Goal: Navigation & Orientation: Find specific page/section

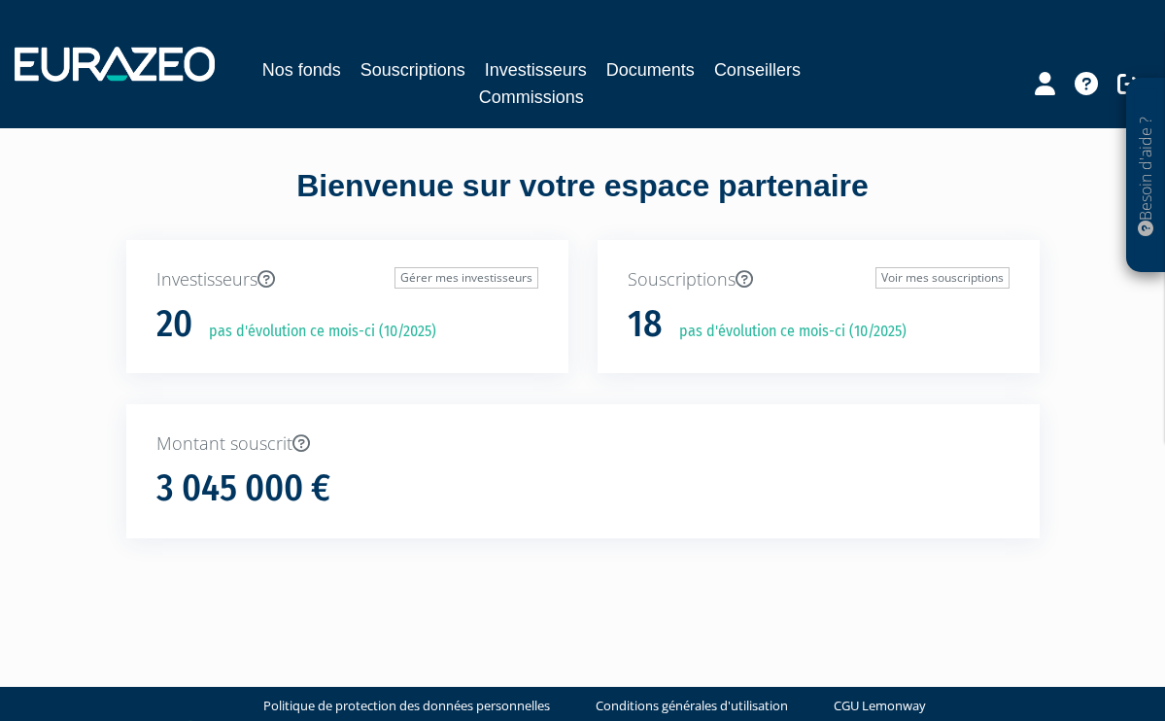
click at [422, 67] on link "Souscriptions" at bounding box center [412, 69] width 105 height 27
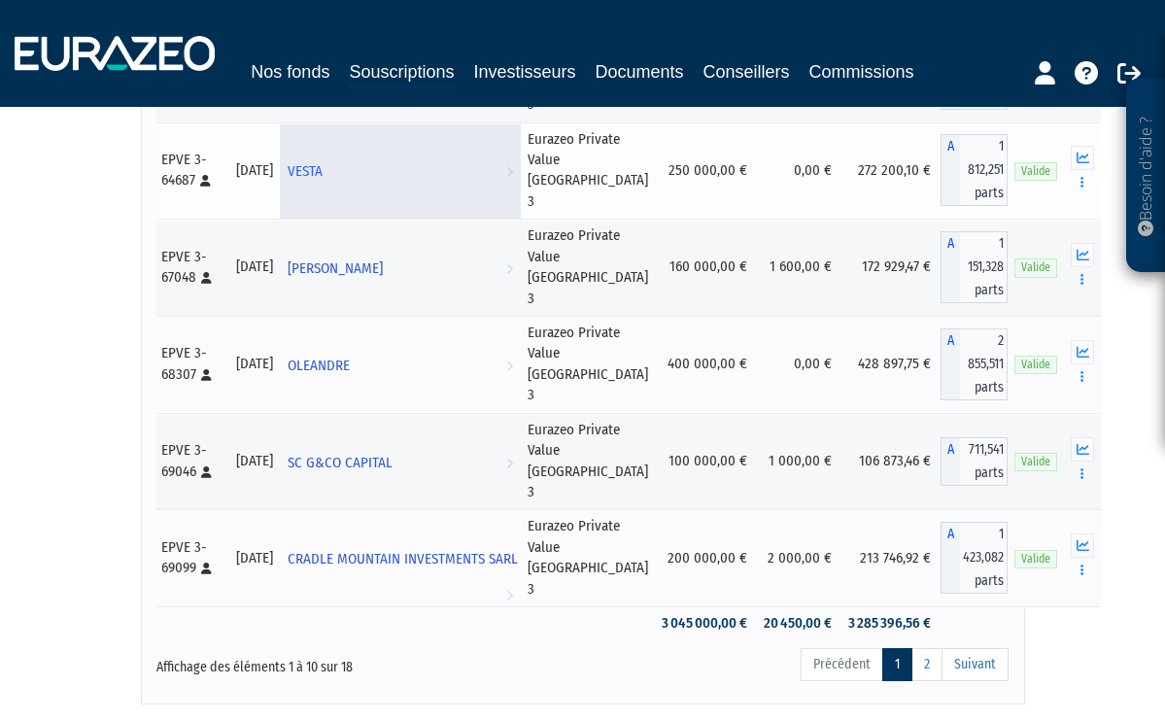
scroll to position [692, 0]
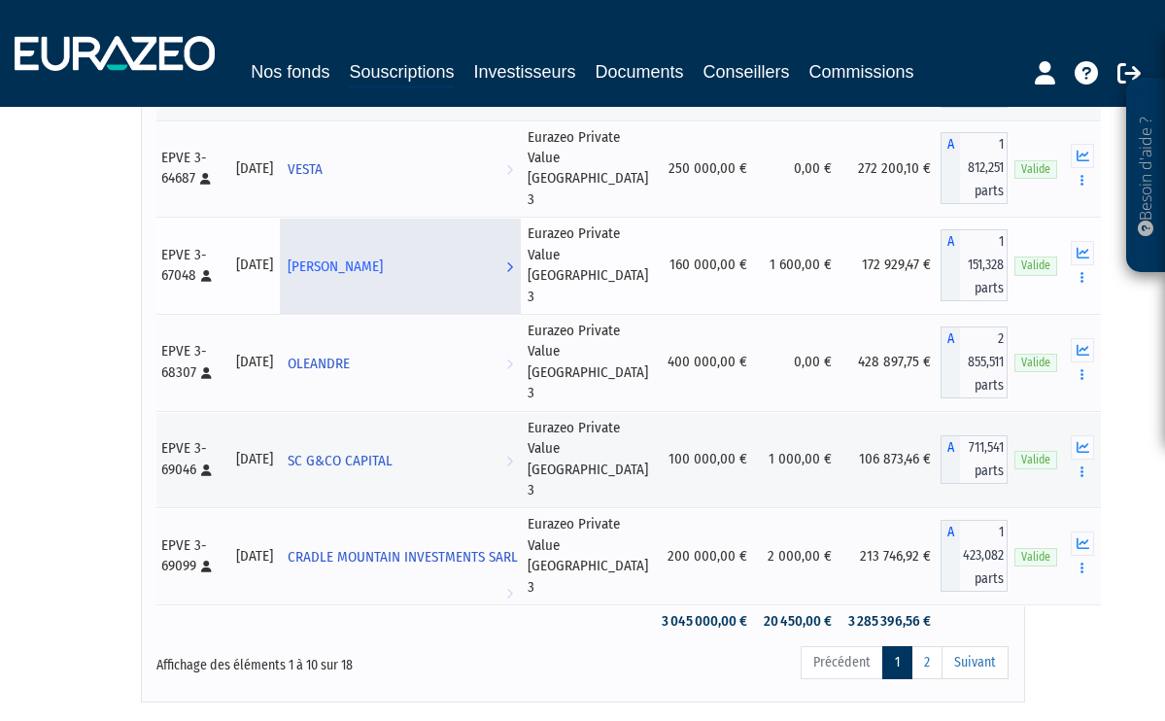
click at [513, 285] on icon at bounding box center [509, 267] width 7 height 36
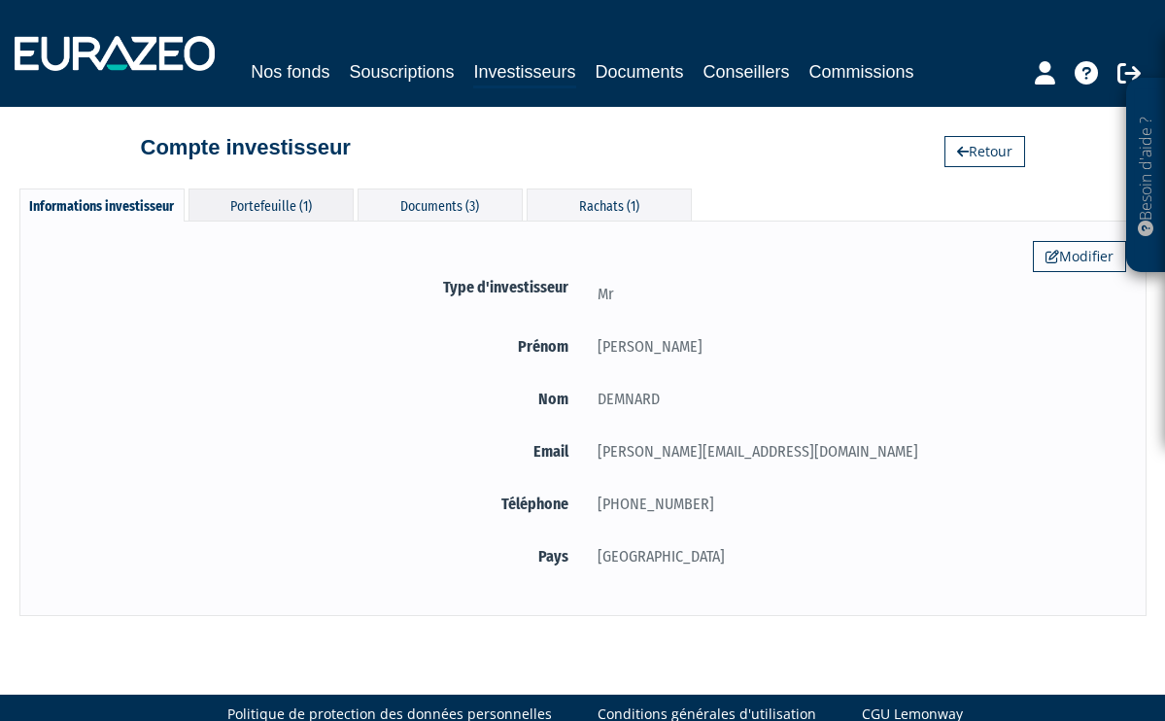
click at [265, 205] on div "Portefeuille (1)" at bounding box center [271, 205] width 165 height 32
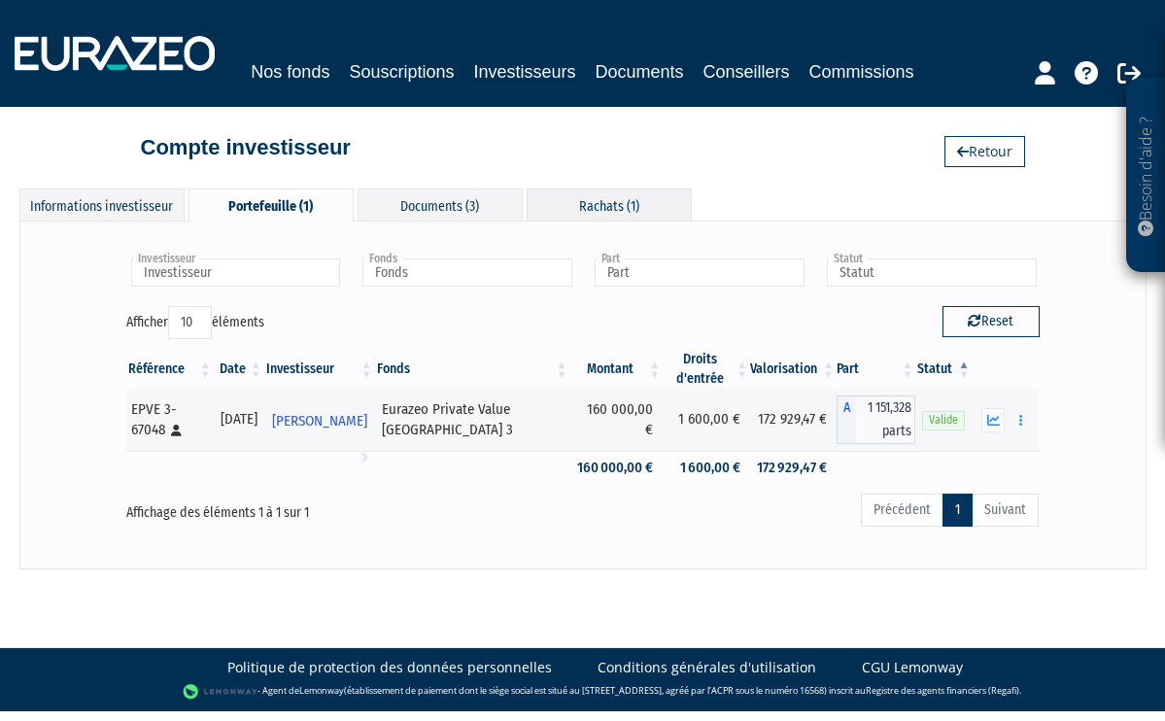
click at [603, 204] on div "Rachats (1)" at bounding box center [609, 205] width 165 height 32
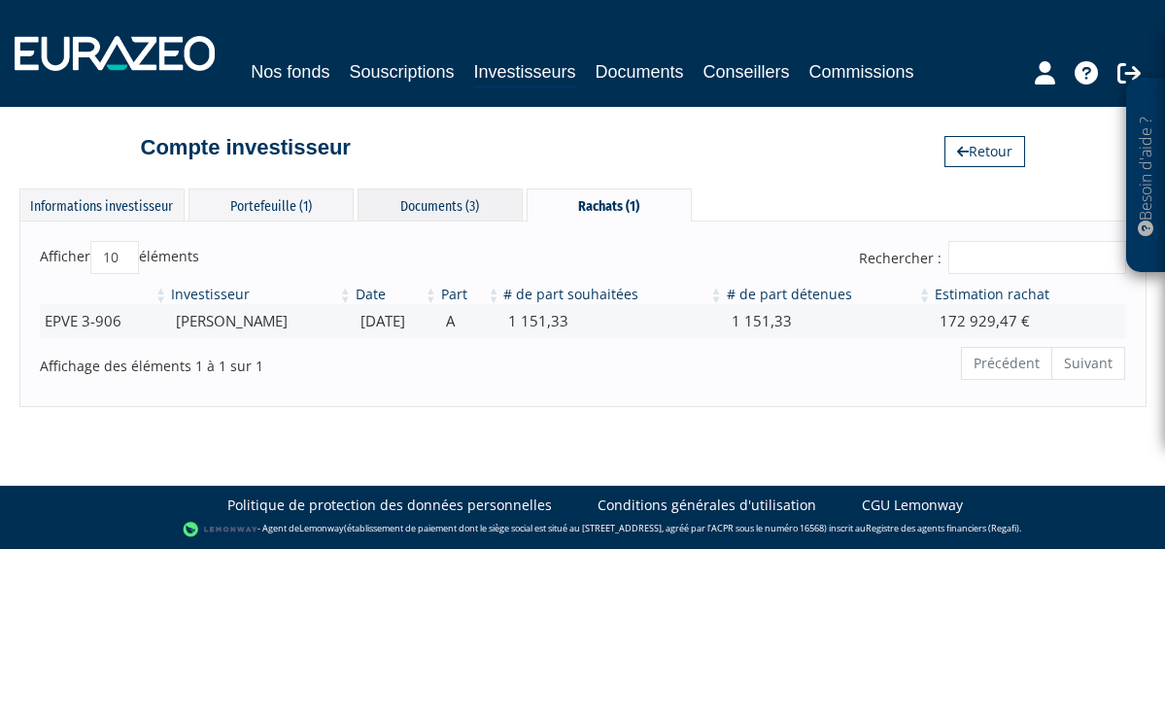
click at [463, 204] on div "Documents (3)" at bounding box center [440, 205] width 165 height 32
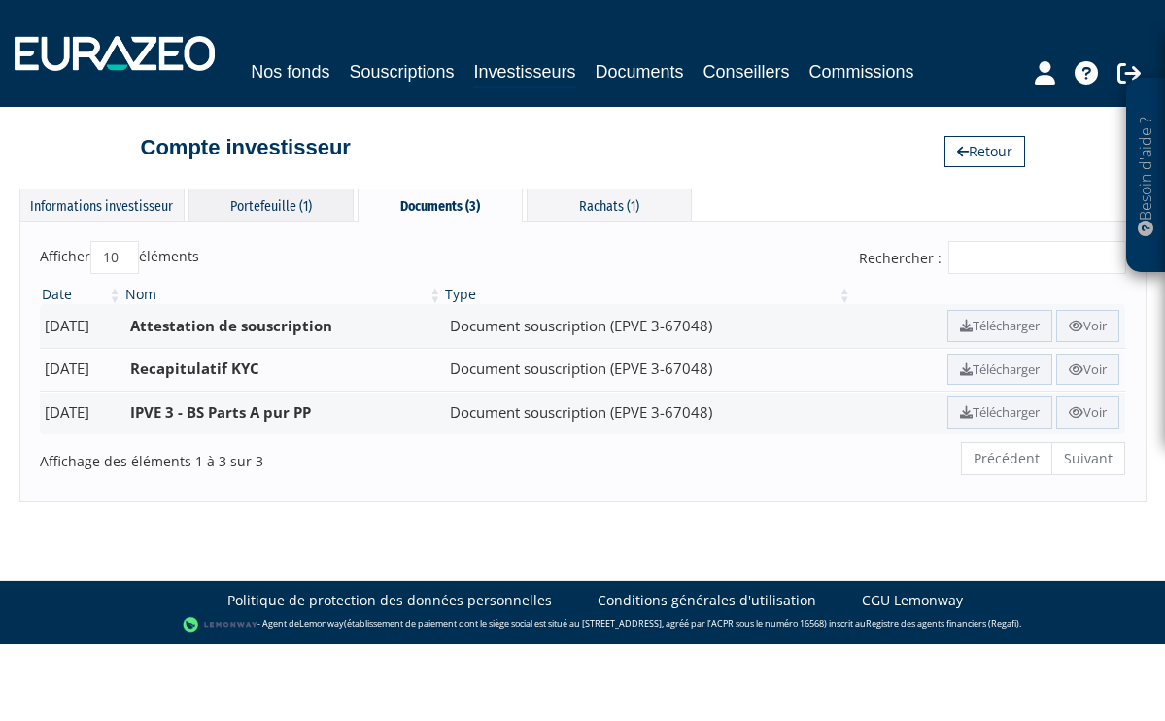
click at [272, 202] on div "Portefeuille (1)" at bounding box center [271, 205] width 165 height 32
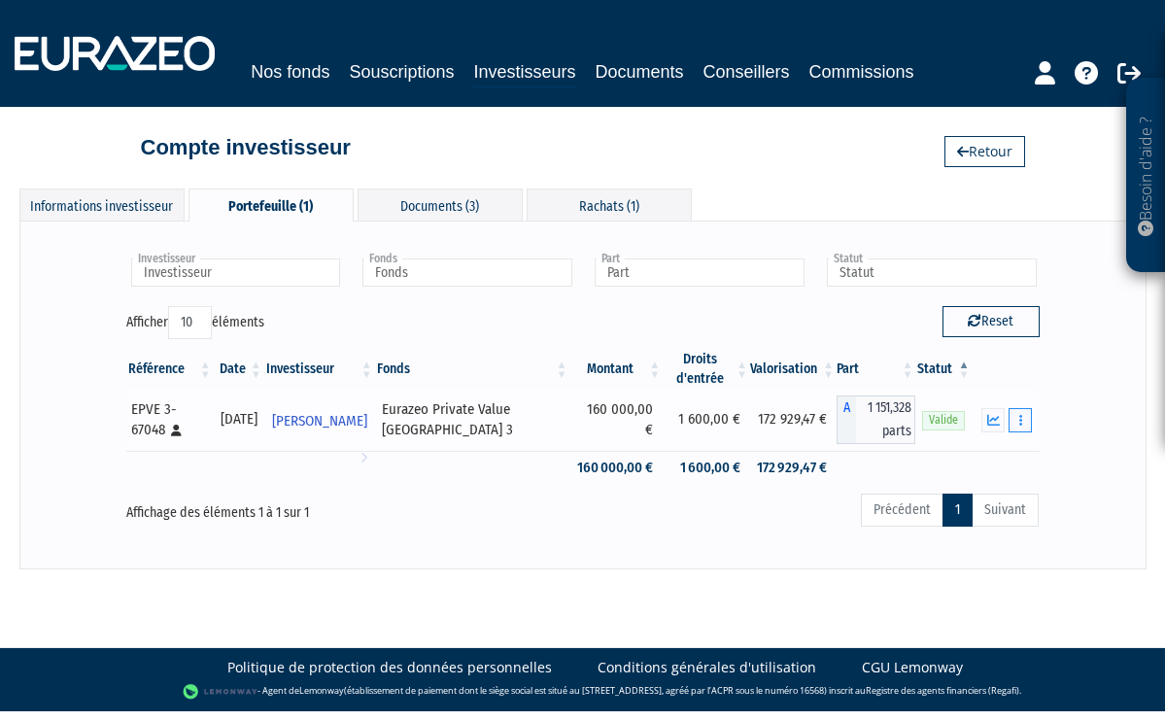
click at [1023, 418] on button "button" at bounding box center [1020, 420] width 23 height 24
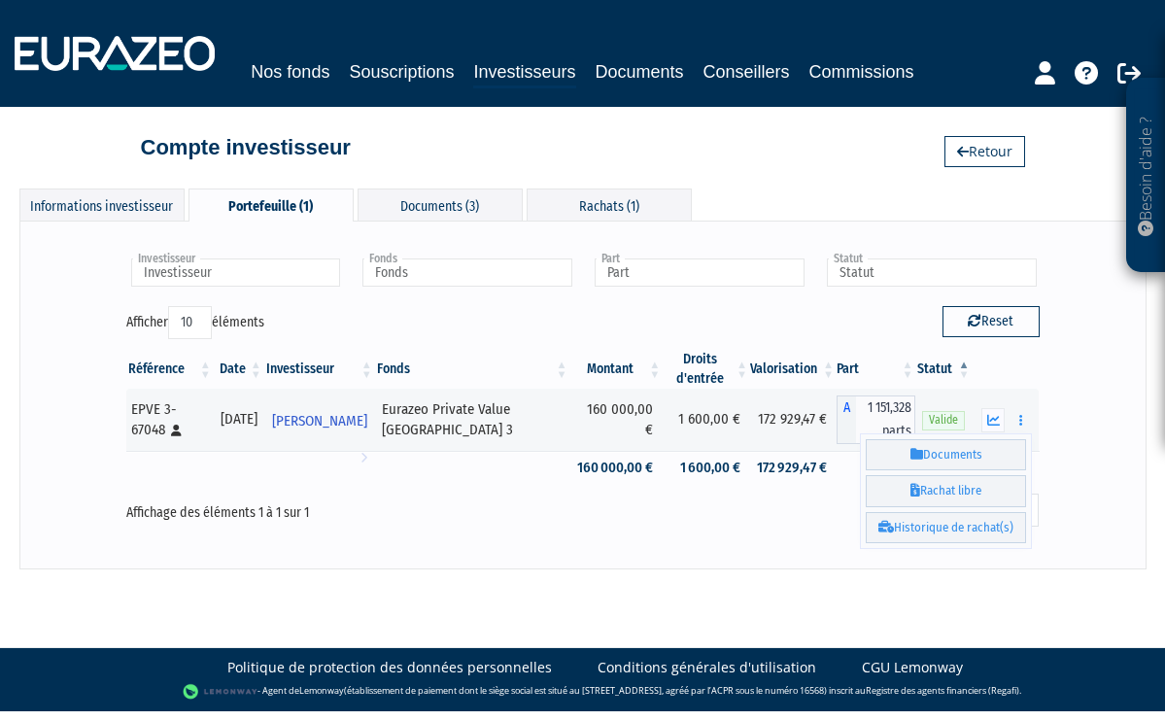
click at [1066, 417] on div "Investisseur PATRICK DEMNARD Investisseur Fonds Eurazeo Private Value Europe 3 …" at bounding box center [583, 394] width 1086 height 307
click at [998, 364] on th at bounding box center [1005, 369] width 67 height 39
click at [470, 323] on div "Afficher 10 25 50 100 éléments" at bounding box center [347, 325] width 442 height 38
click at [606, 203] on div "Rachats (1)" at bounding box center [609, 205] width 165 height 32
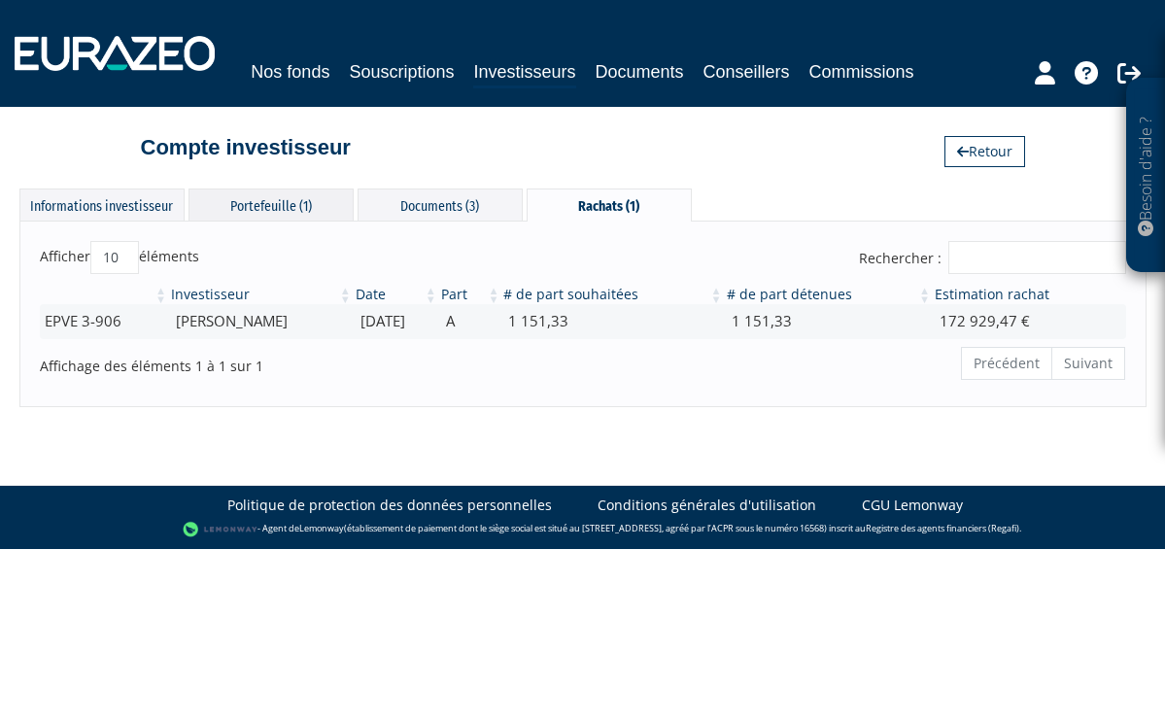
click at [279, 202] on div "Portefeuille (1)" at bounding box center [271, 205] width 165 height 32
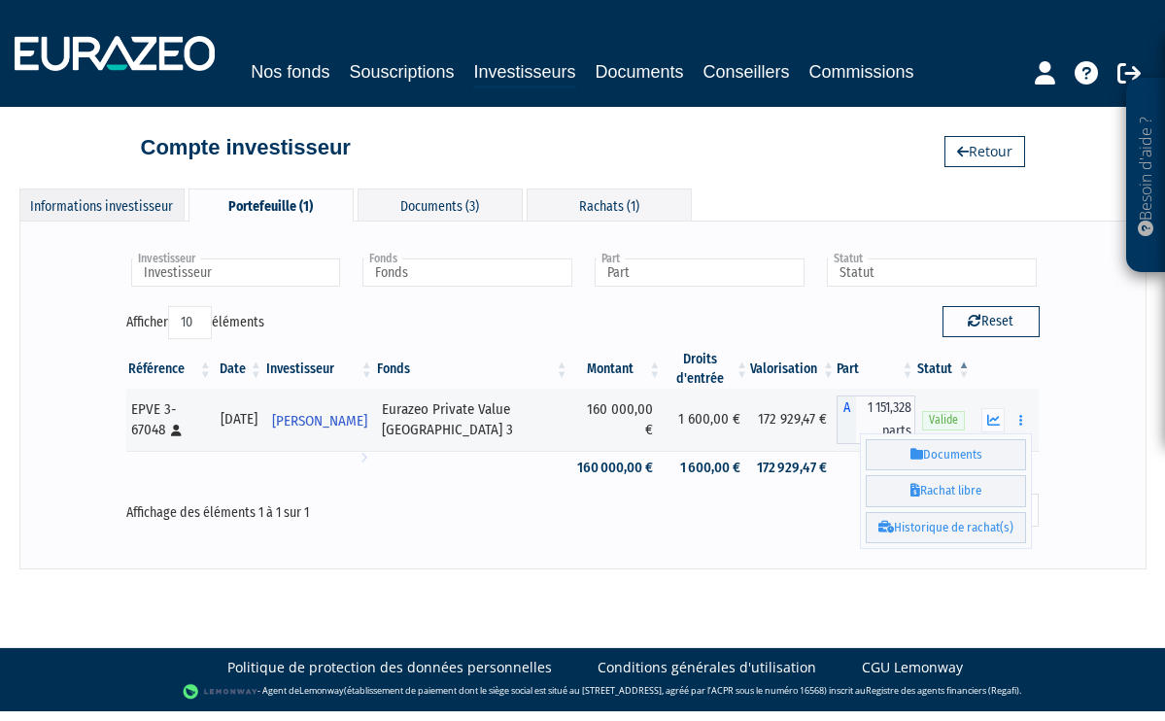
click at [113, 202] on div "Informations investisseur" at bounding box center [101, 205] width 165 height 32
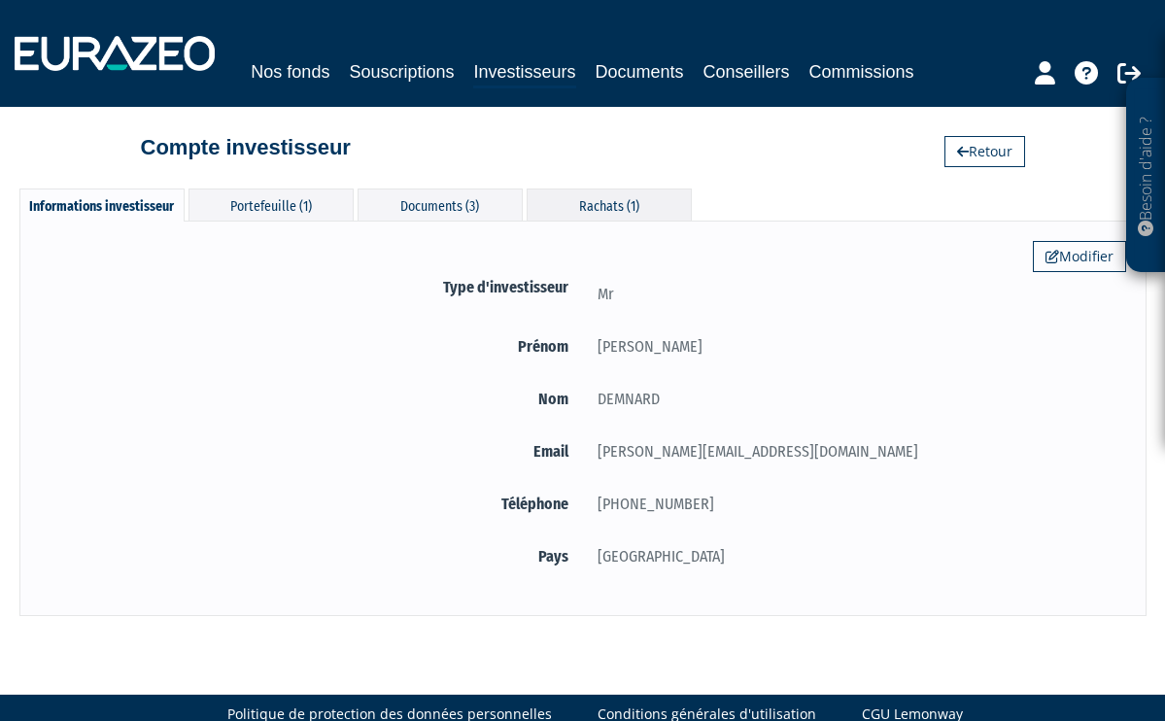
click at [604, 206] on div "Rachats (1)" at bounding box center [609, 205] width 165 height 32
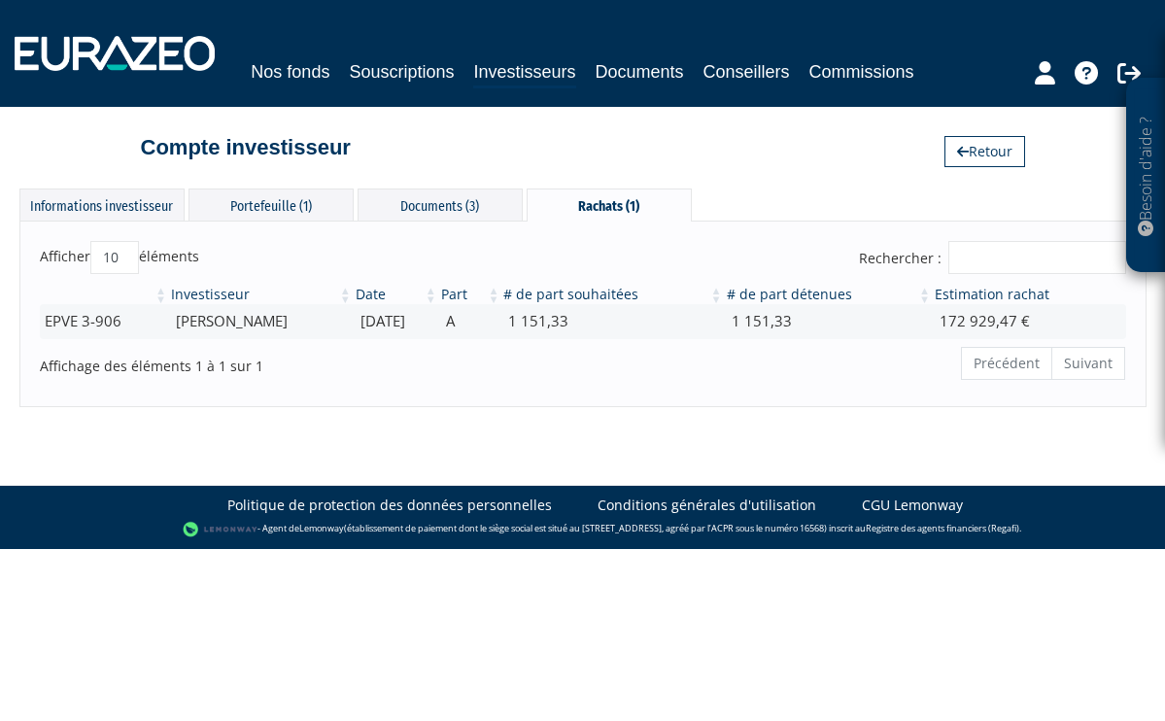
click at [402, 74] on link "Souscriptions" at bounding box center [401, 71] width 105 height 27
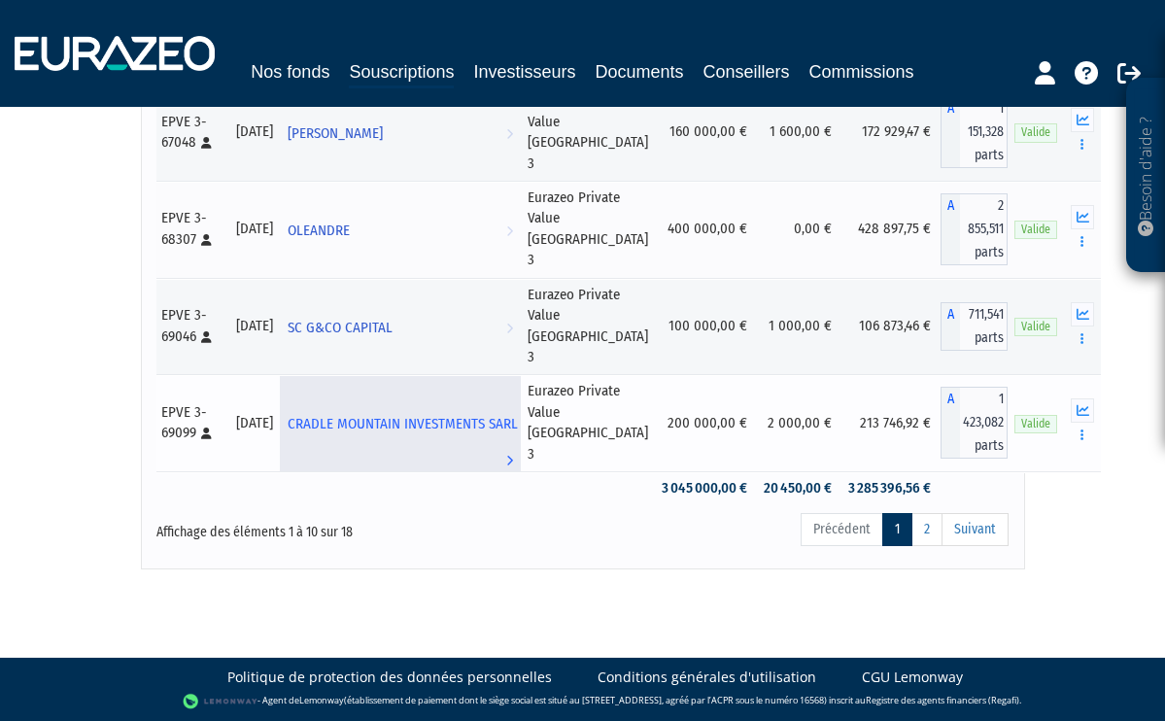
scroll to position [1012, 0]
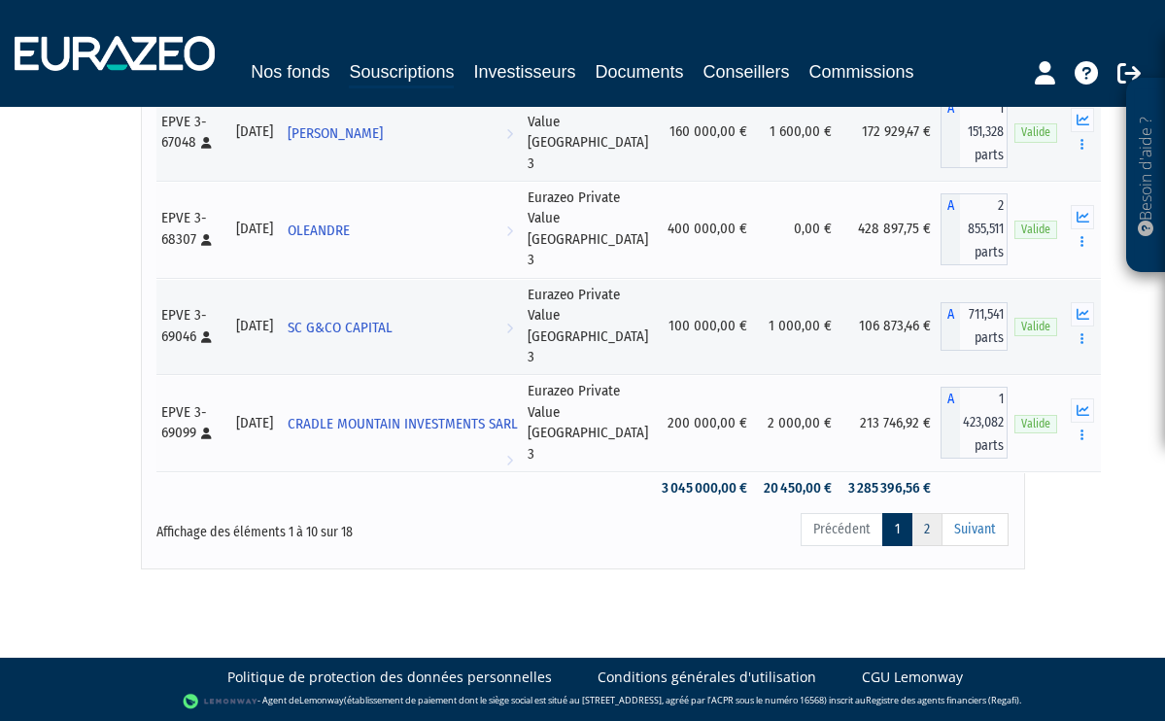
click at [927, 525] on link "2" at bounding box center [926, 529] width 31 height 33
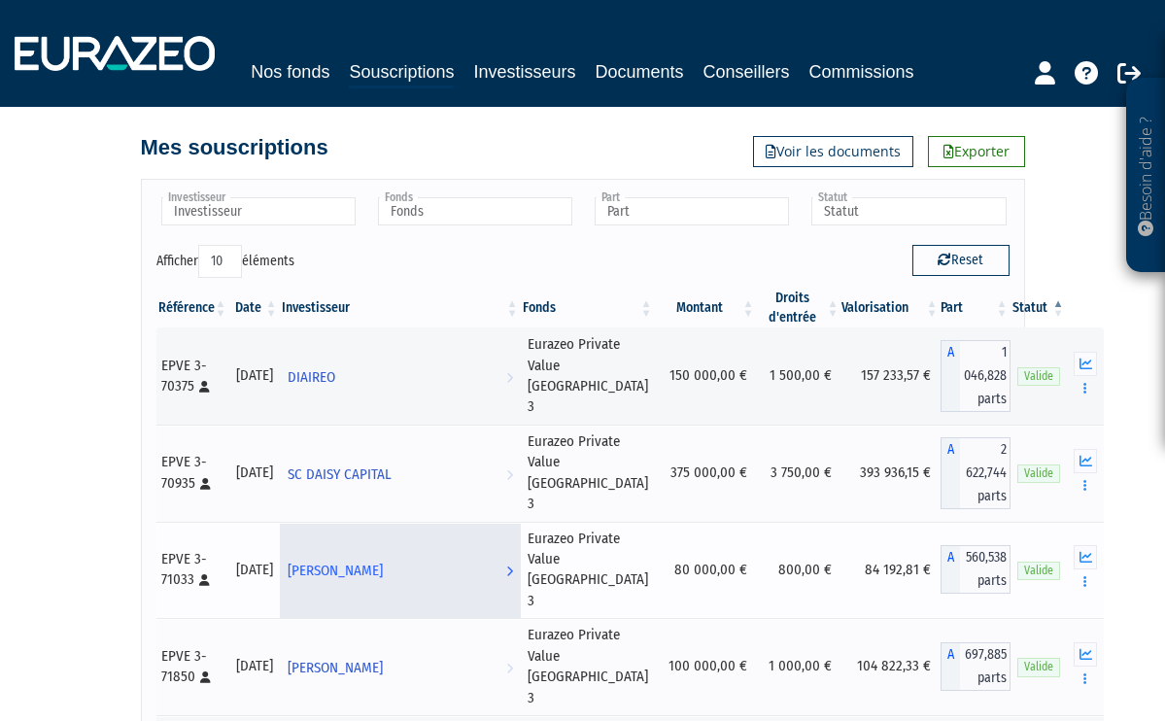
scroll to position [0, 0]
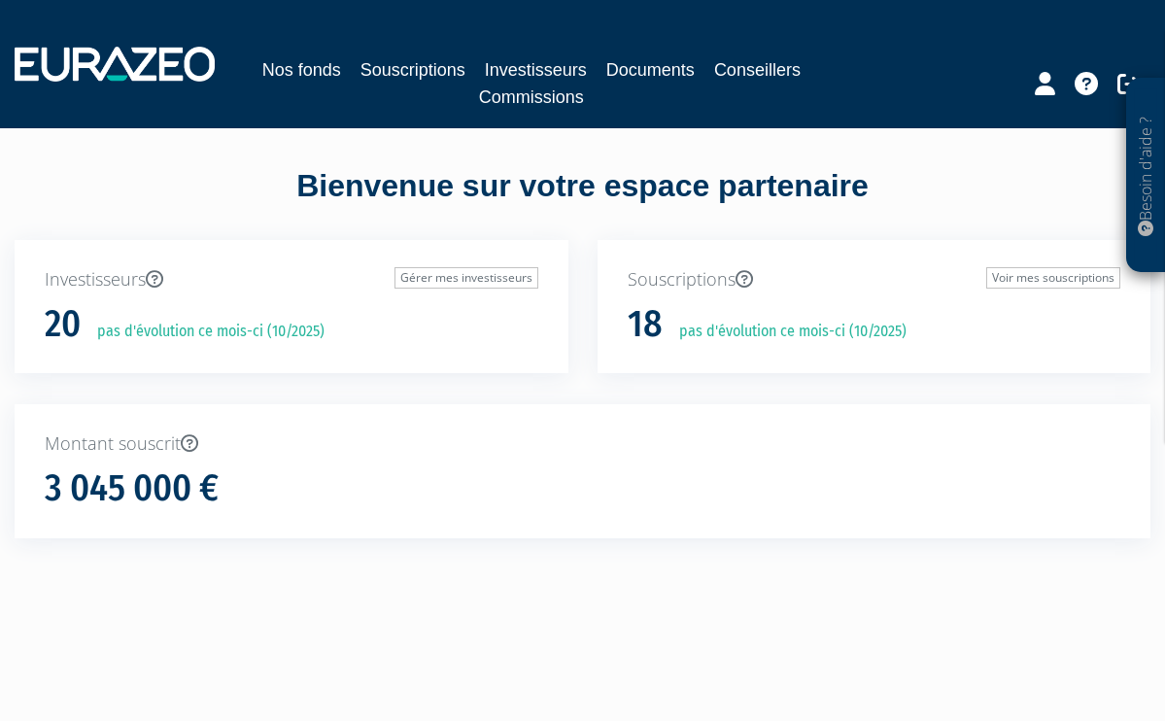
click at [428, 72] on link "Souscriptions" at bounding box center [412, 69] width 105 height 27
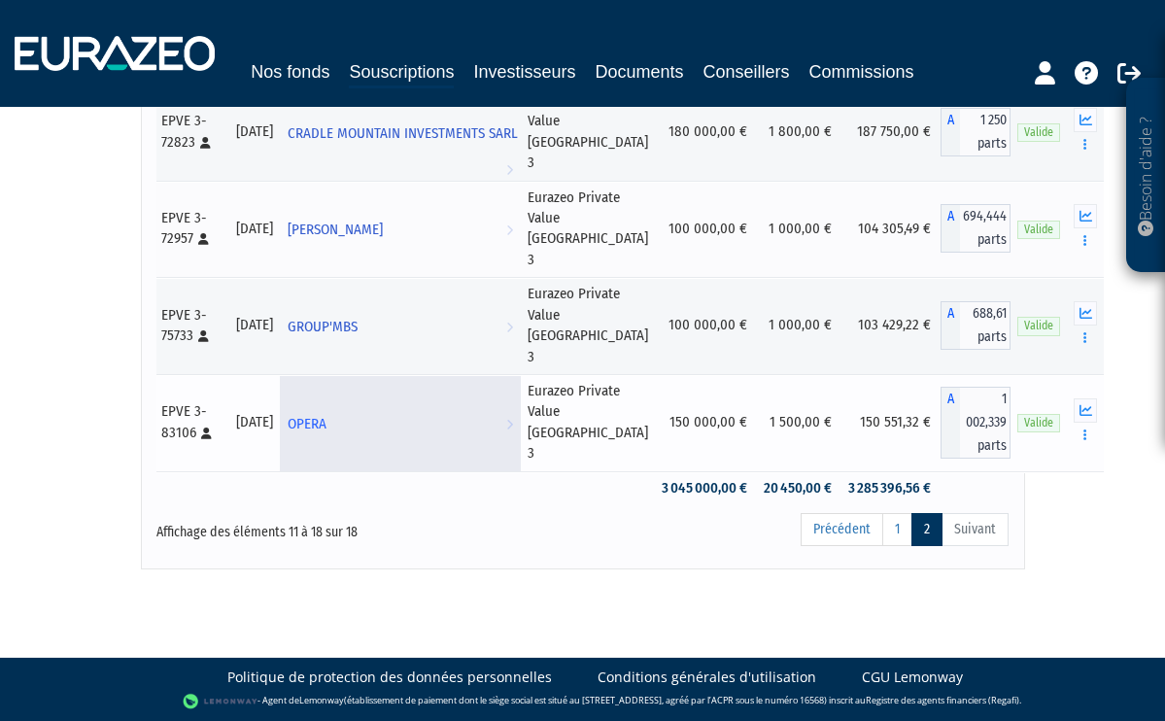
scroll to position [667, 0]
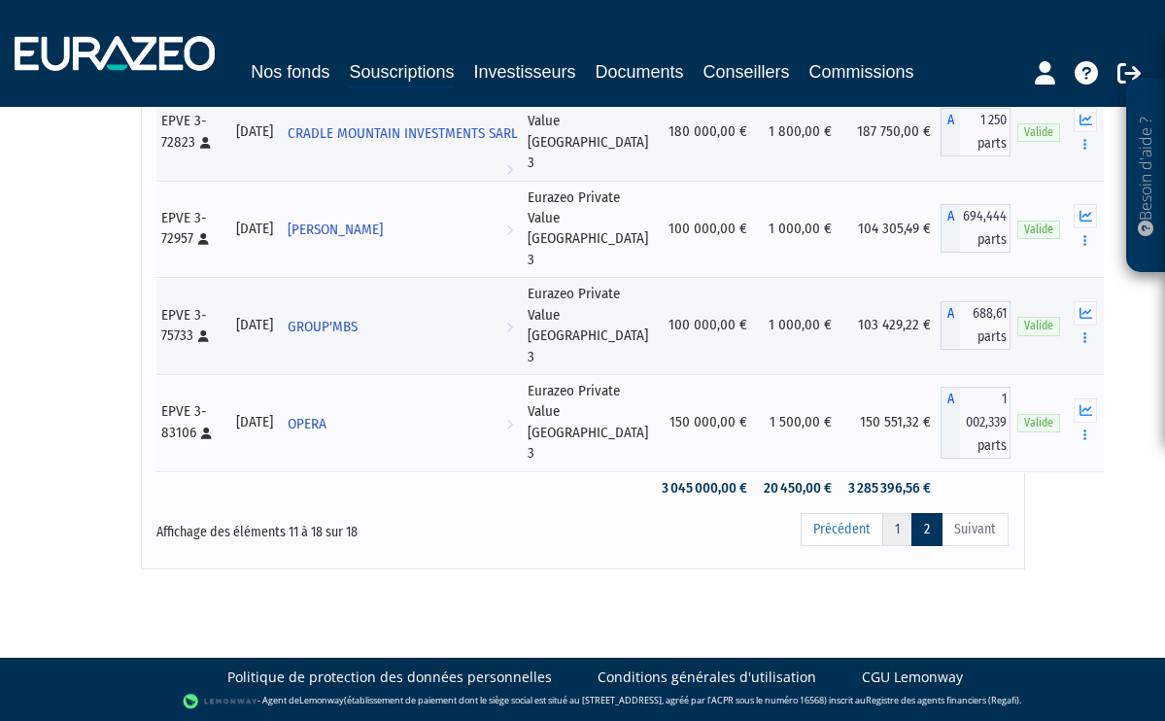
click at [902, 546] on link "1" at bounding box center [897, 529] width 30 height 33
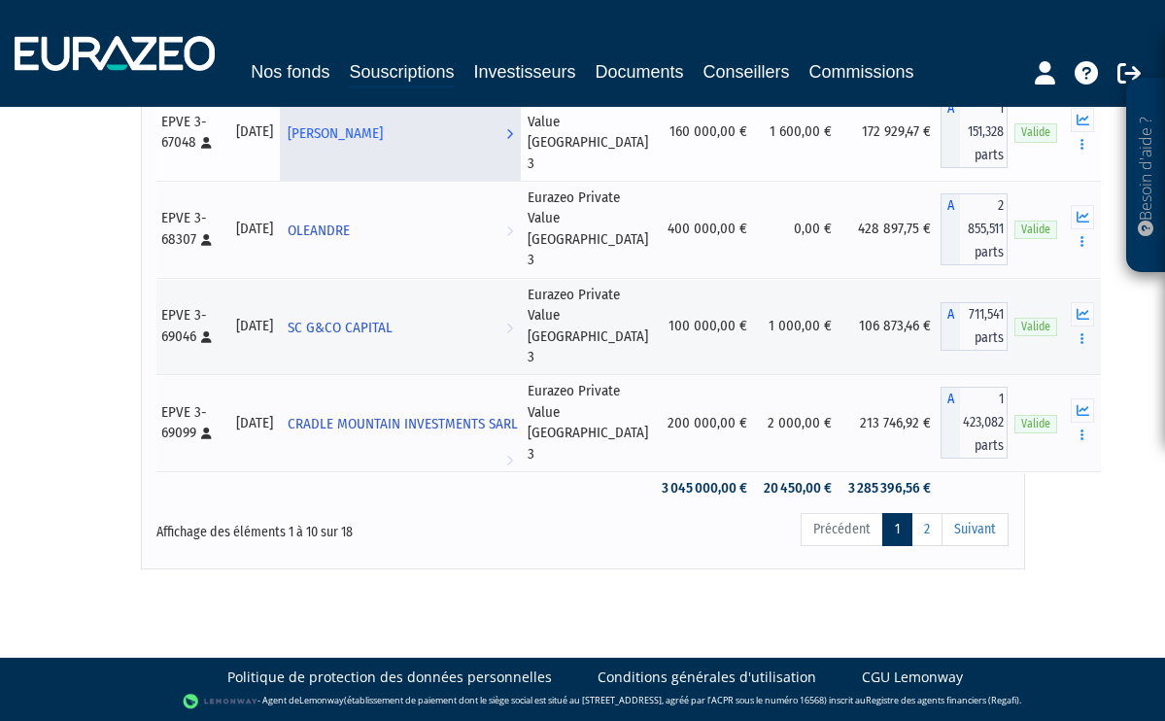
scroll to position [998, 0]
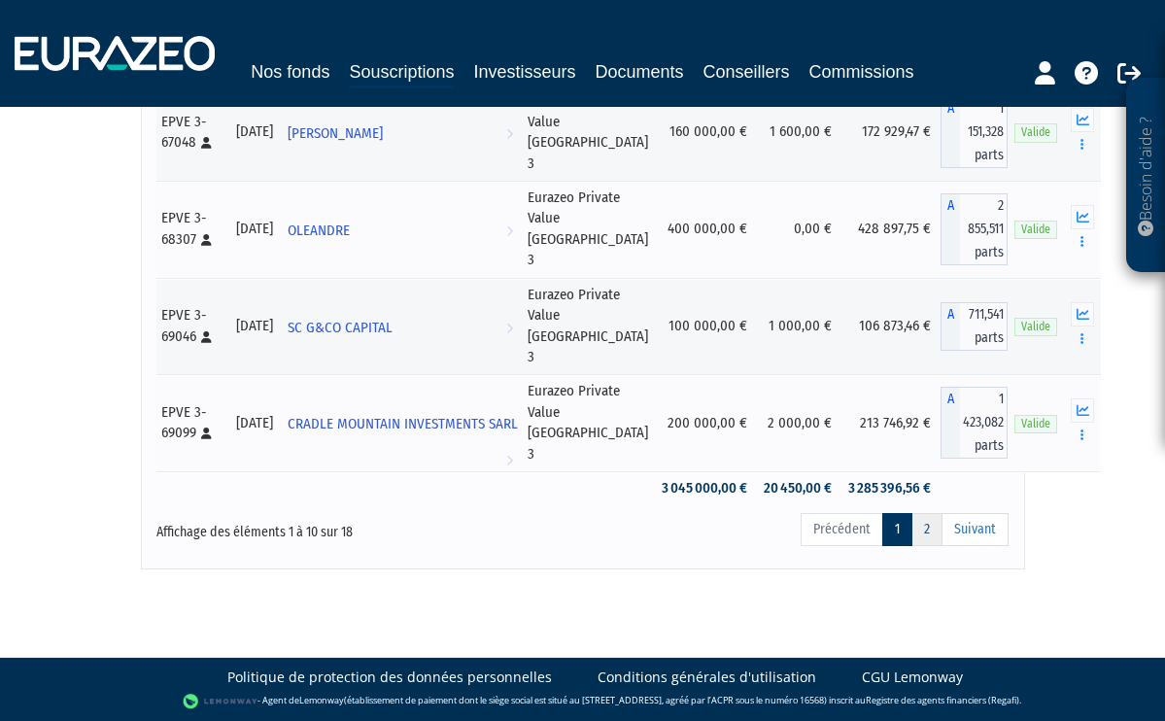
click at [931, 541] on link "2" at bounding box center [926, 529] width 31 height 33
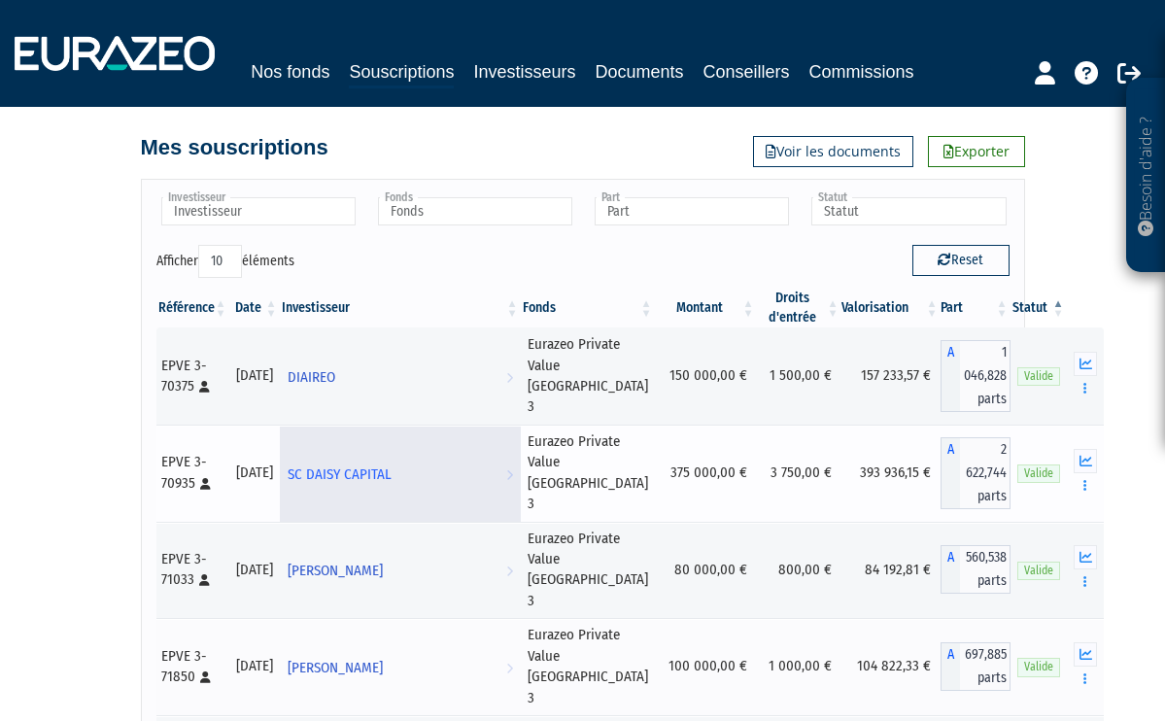
scroll to position [0, 0]
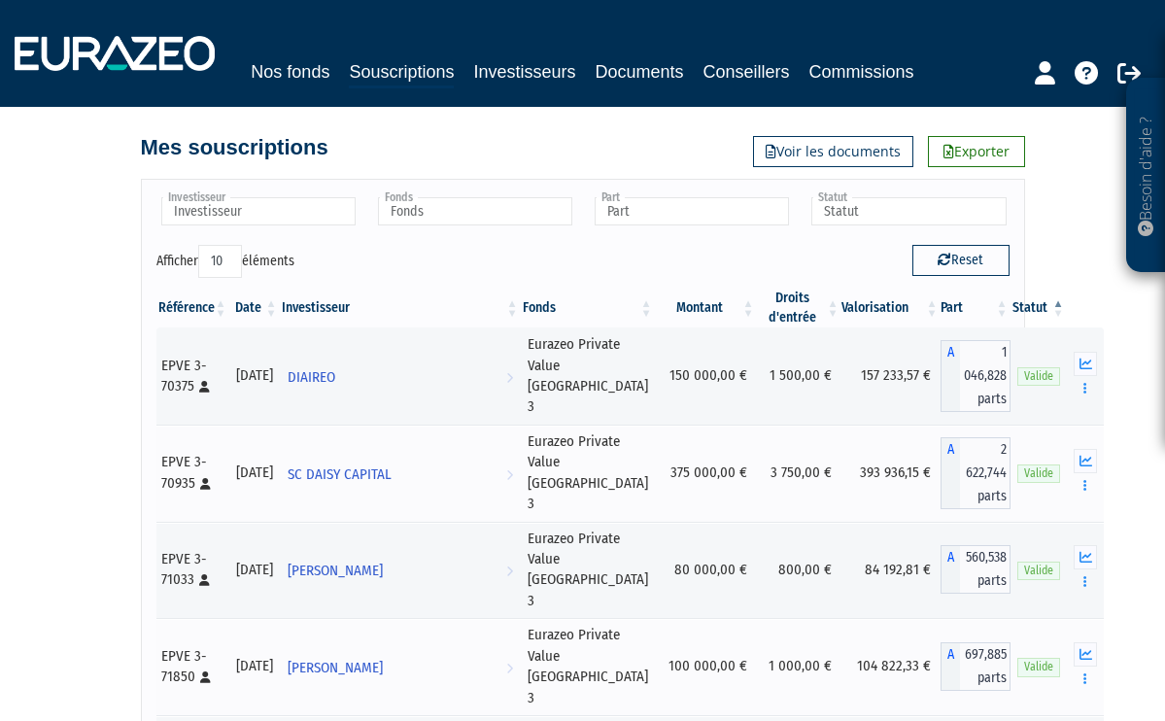
click at [534, 73] on link "Investisseurs" at bounding box center [524, 71] width 102 height 27
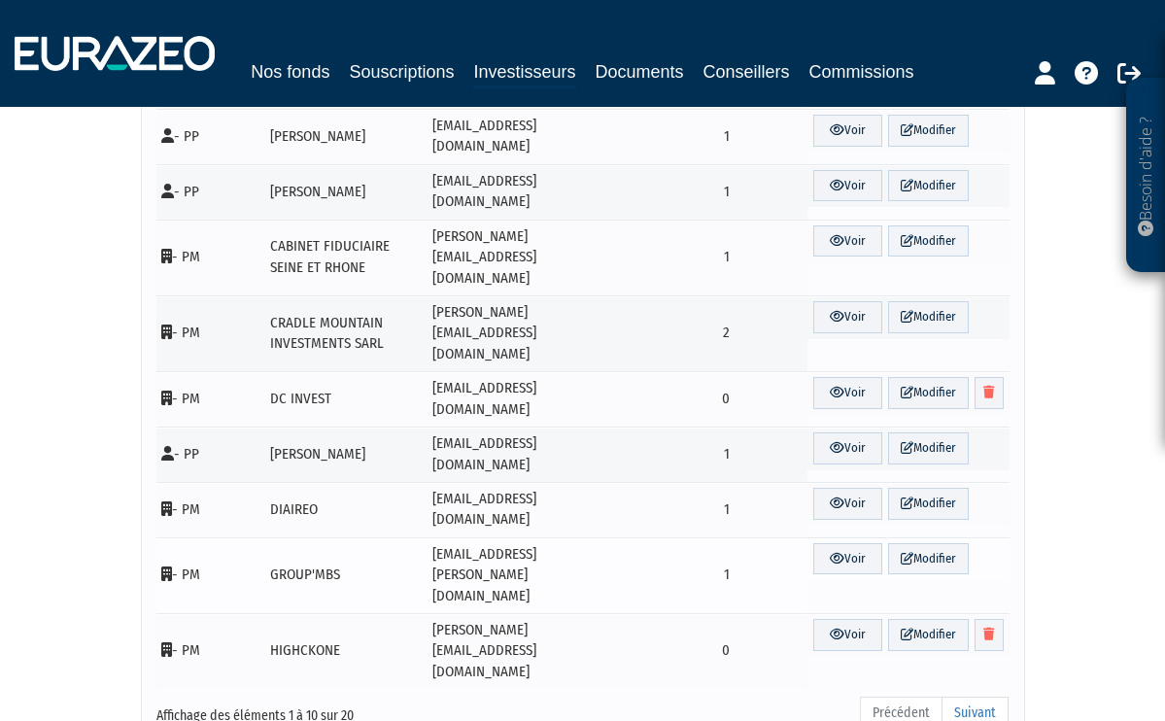
scroll to position [223, 0]
click at [980, 698] on link "Suivant" at bounding box center [975, 714] width 67 height 33
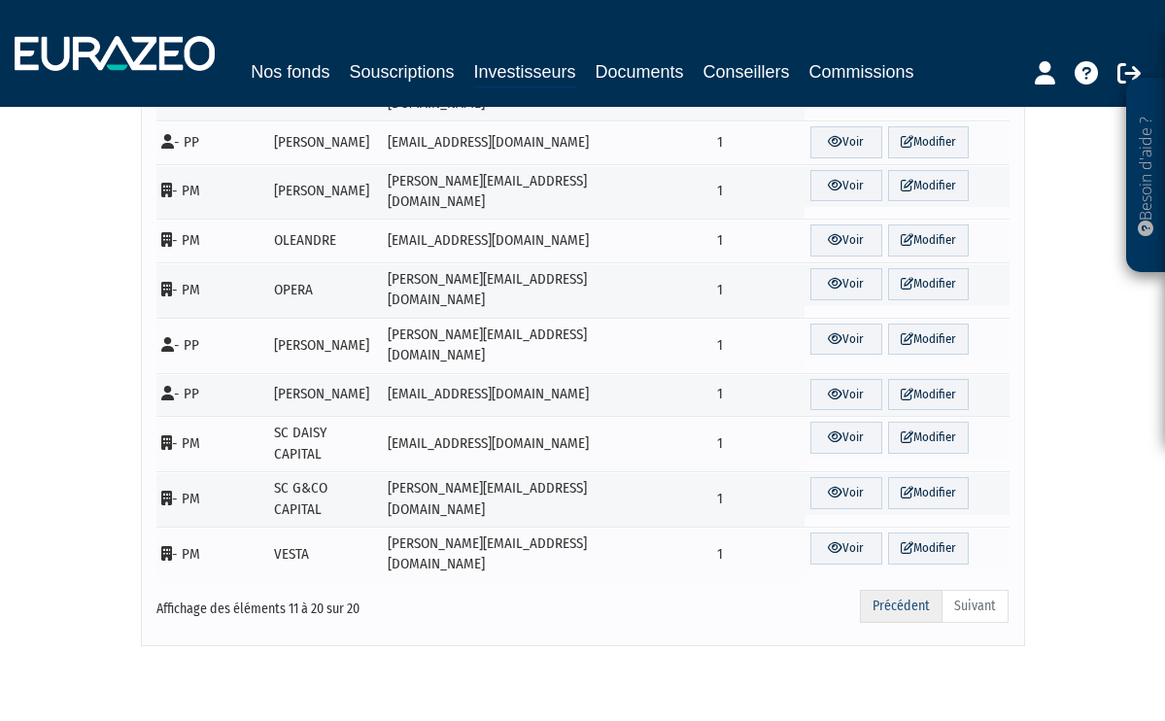
scroll to position [211, 0]
click at [894, 591] on link "Précédent" at bounding box center [901, 607] width 83 height 33
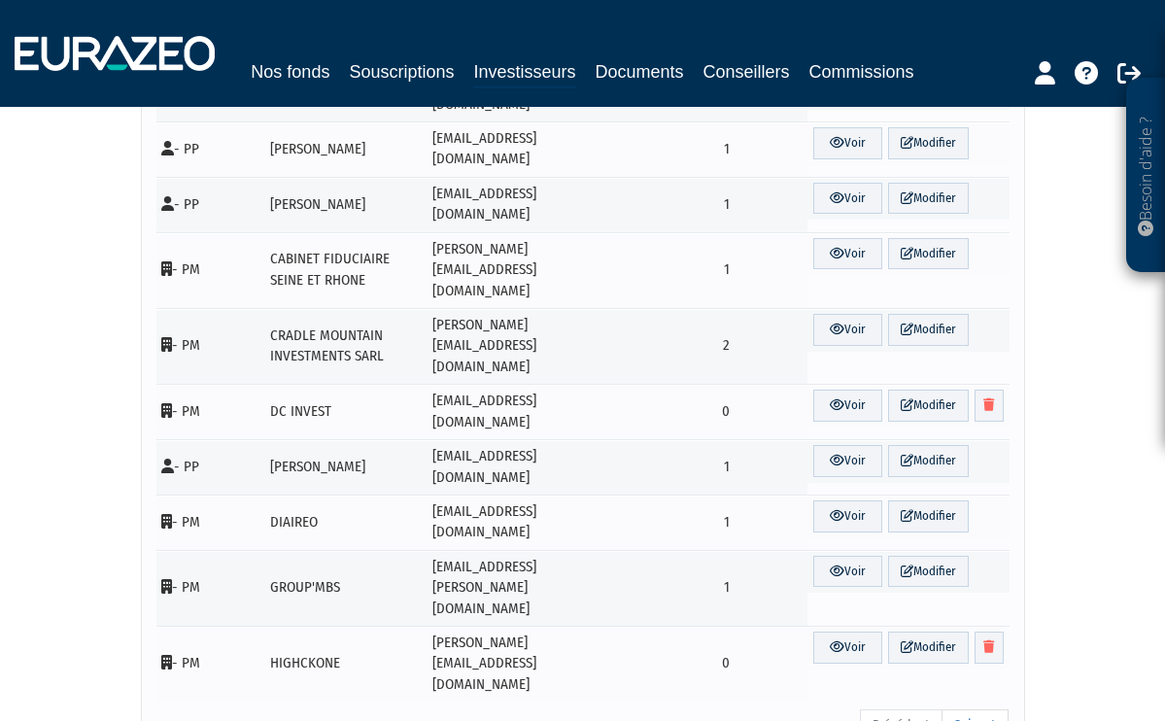
click at [904, 709] on ul "Précédent Suivant" at bounding box center [934, 725] width 149 height 33
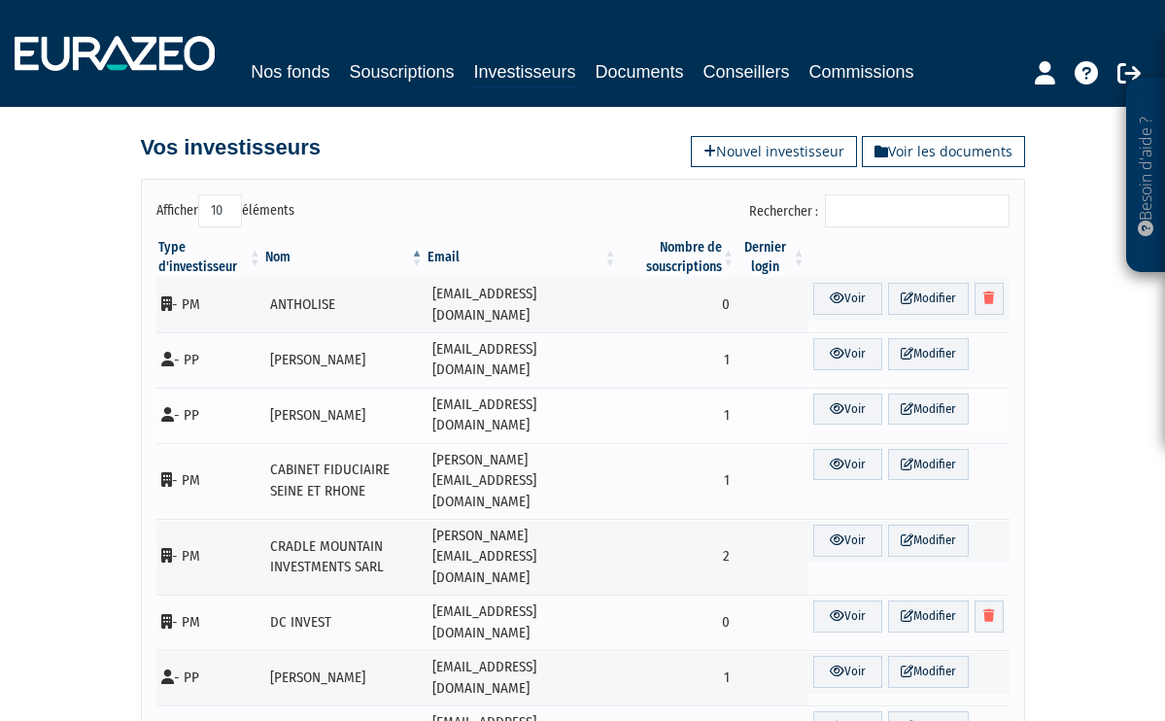
scroll to position [0, 0]
